Goal: Information Seeking & Learning: Learn about a topic

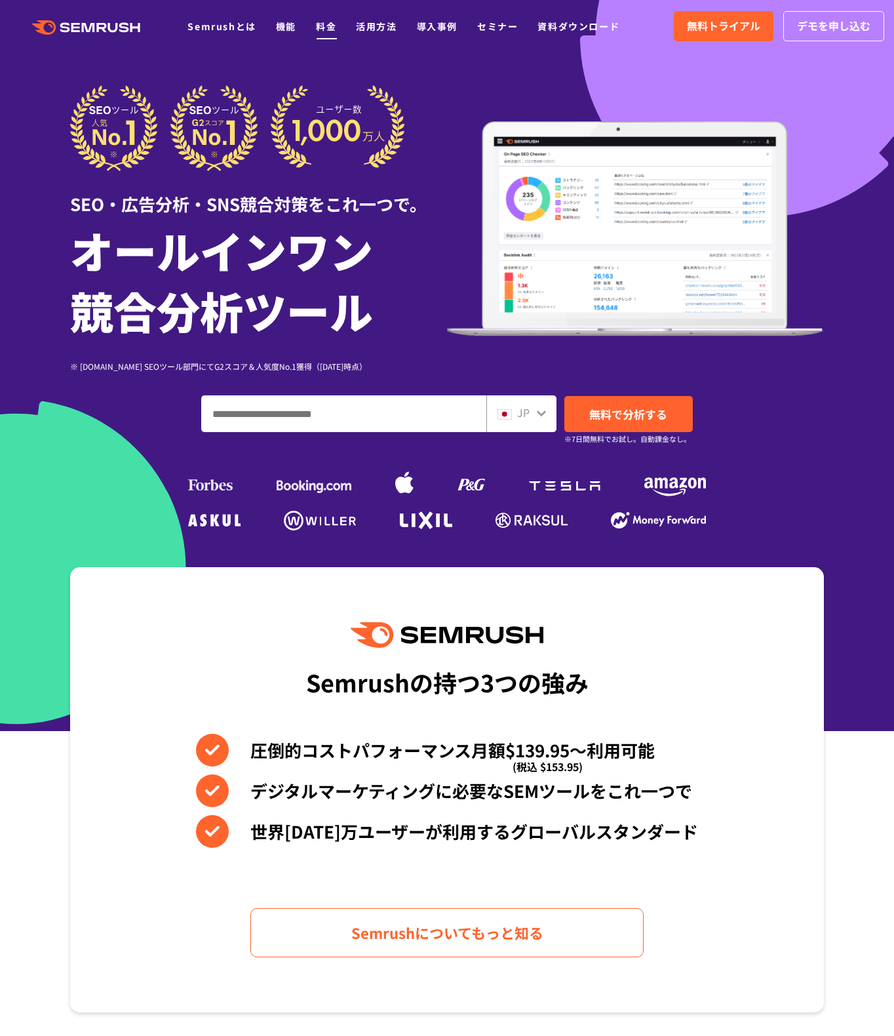
click at [332, 30] on link "料金" at bounding box center [326, 26] width 20 height 13
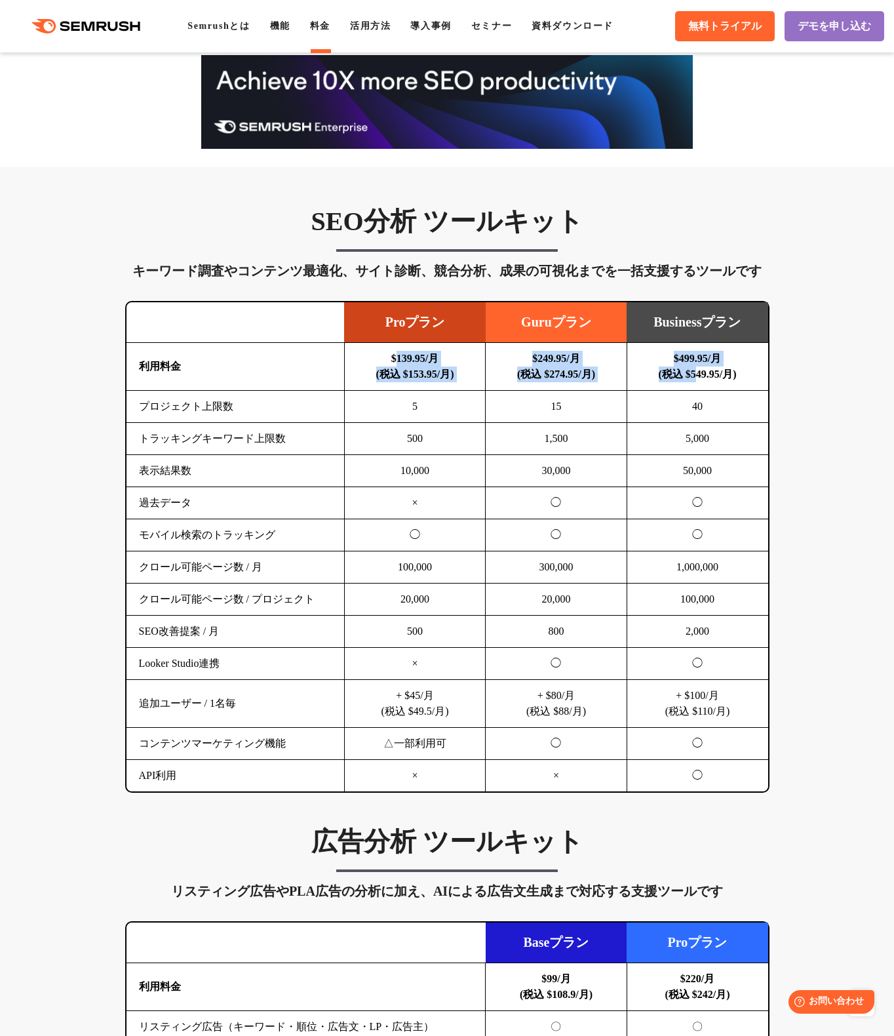
drag, startPoint x: 387, startPoint y: 351, endPoint x: 683, endPoint y: 379, distance: 297.7
click at [693, 378] on tr "利用料金 $139.95/月 (税込 $153.95/月) $249.95/月 (税込 $274.95/月) $499.95/月 (税込 $549.95/月)" at bounding box center [448, 367] width 642 height 48
click at [435, 379] on td "$139.95/月 (税込 $153.95/月)" at bounding box center [414, 367] width 141 height 48
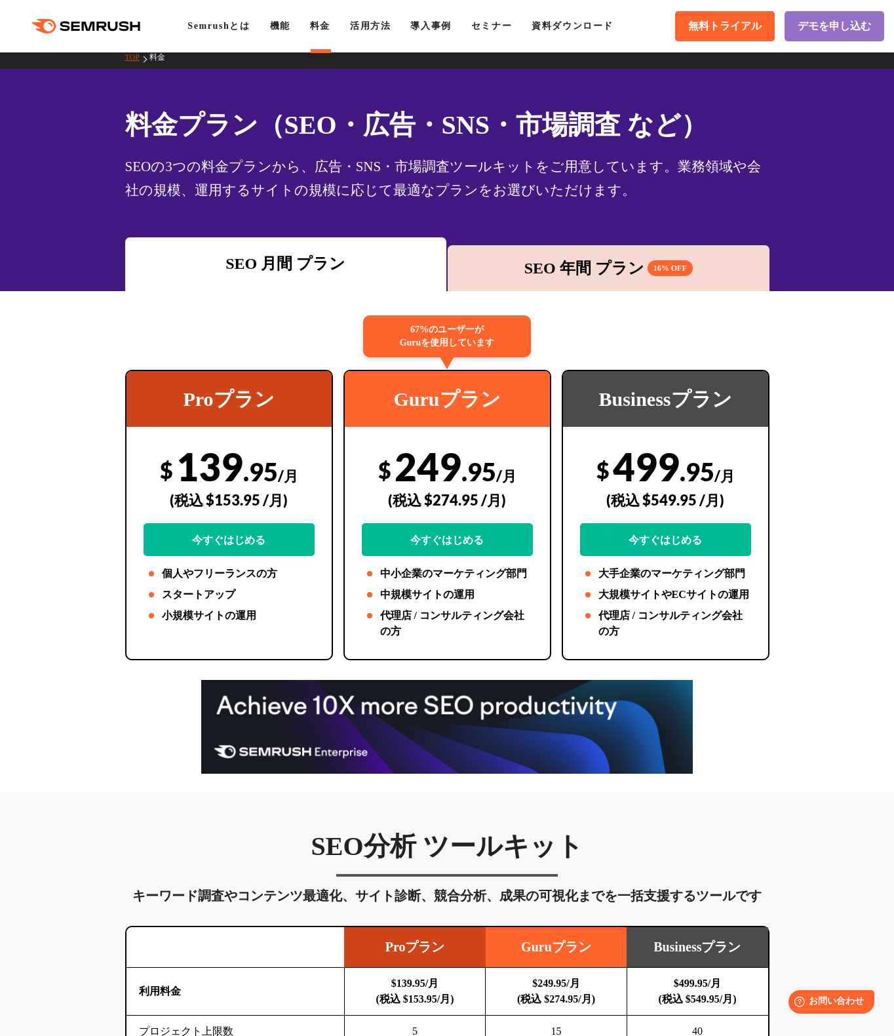
click at [767, 270] on div "SEO 年間 プラン 16% OFF" at bounding box center [609, 268] width 322 height 46
